Goal: Information Seeking & Learning: Learn about a topic

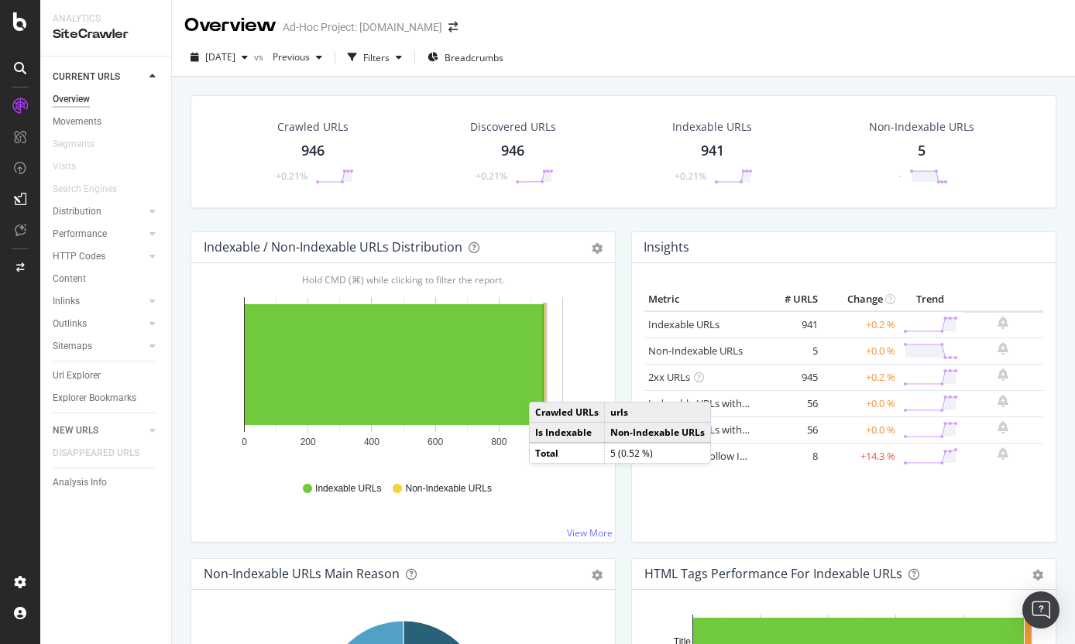
click at [545, 387] on rect "A chart." at bounding box center [546, 364] width 2 height 121
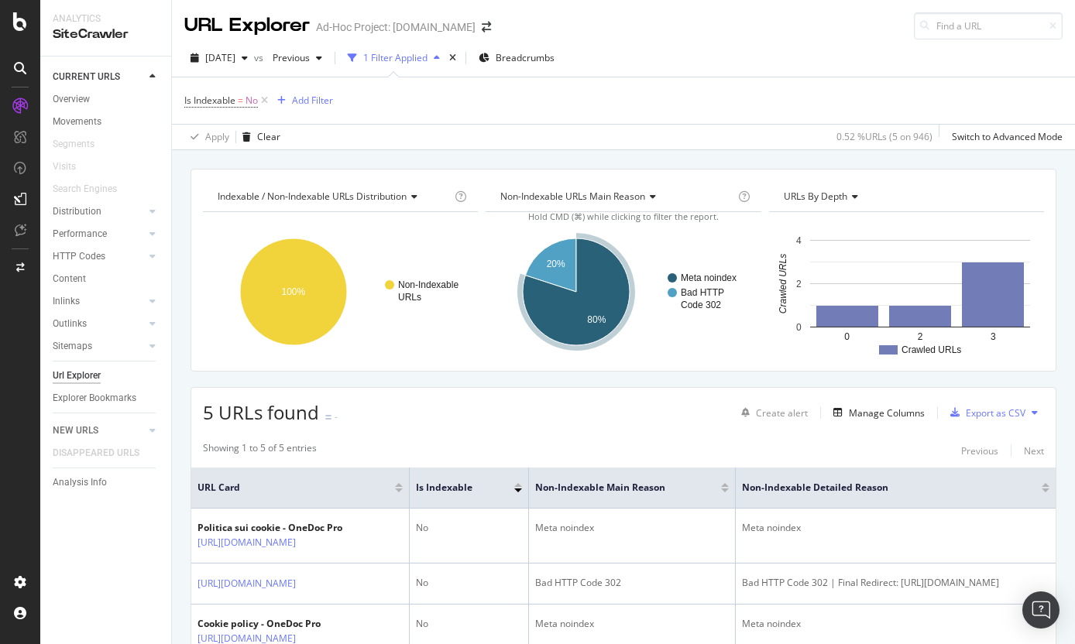
click at [255, 26] on div "URL Explorer" at bounding box center [246, 25] width 125 height 26
click at [88, 101] on div "Overview" at bounding box center [71, 99] width 37 height 16
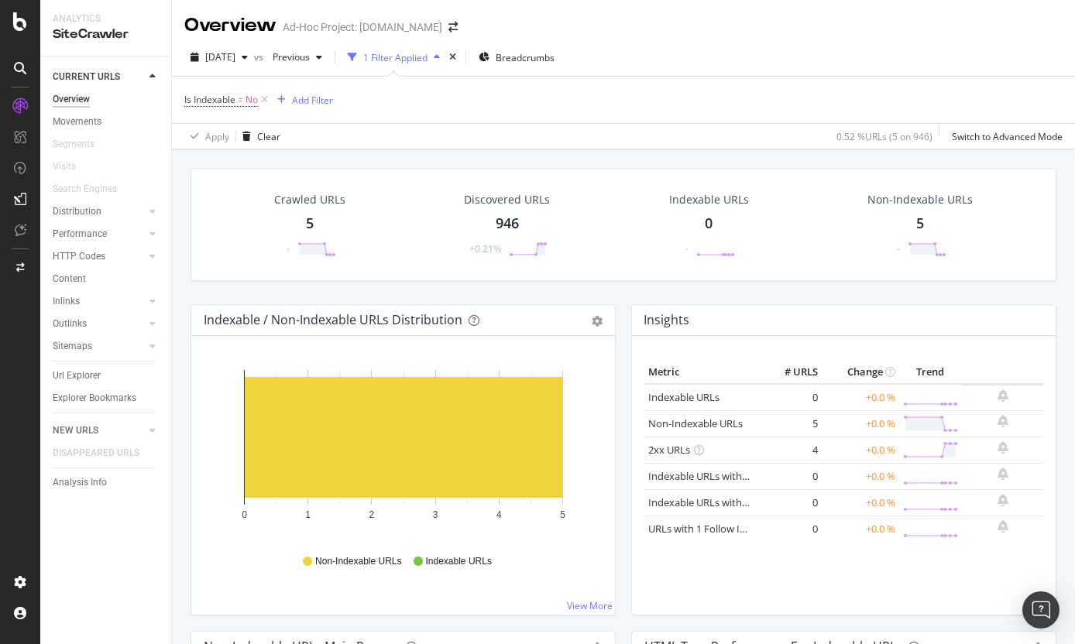
click at [387, 541] on icon "0 1 2 3 4 5" at bounding box center [403, 451] width 399 height 180
